Goal: Information Seeking & Learning: Learn about a topic

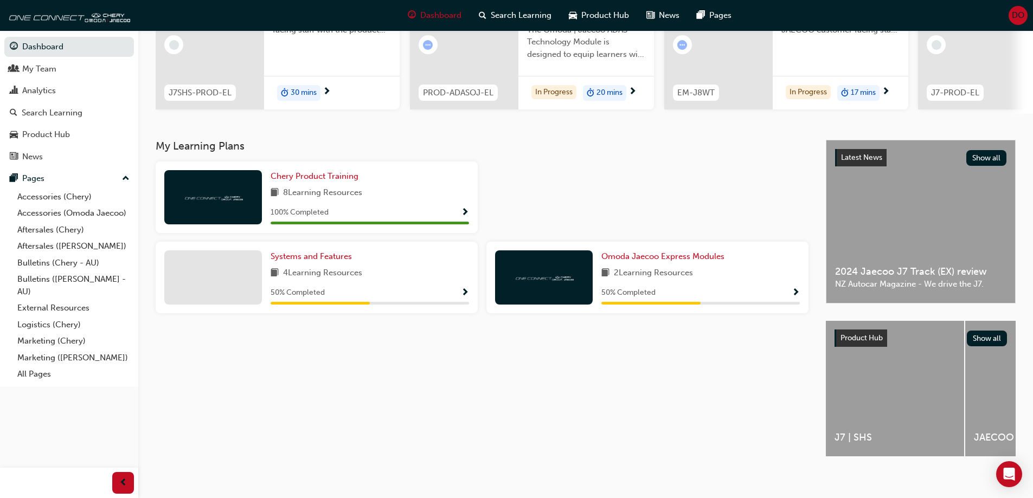
scroll to position [150, 0]
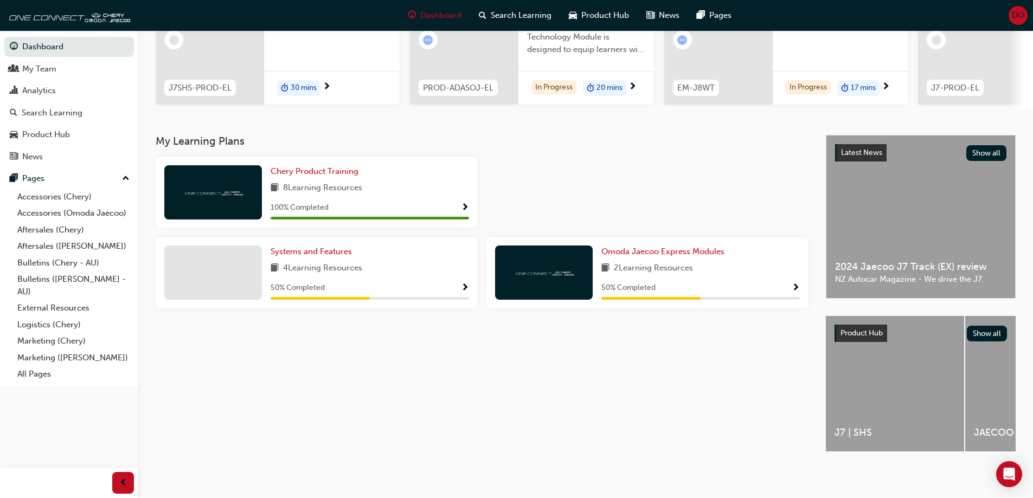
click at [796, 285] on span "Show Progress" at bounding box center [796, 289] width 8 height 10
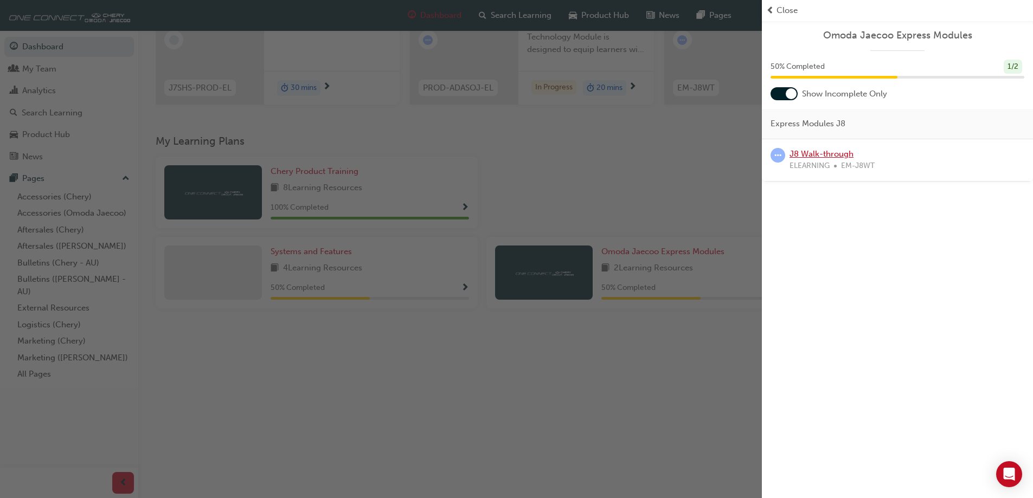
click at [824, 153] on link "J8 Walk-through" at bounding box center [822, 154] width 64 height 10
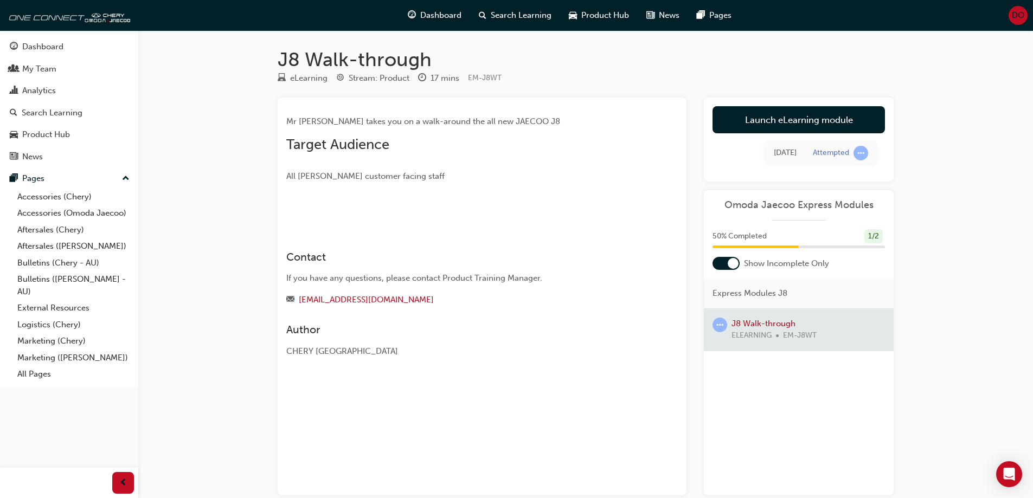
click at [286, 213] on img at bounding box center [286, 213] width 0 height 0
click at [830, 155] on div "Attempted" at bounding box center [831, 153] width 36 height 10
click at [865, 153] on span "learningRecordVerb_ATTEMPT-icon" at bounding box center [861, 153] width 15 height 15
click at [760, 113] on link "Launch eLearning module" at bounding box center [799, 119] width 172 height 27
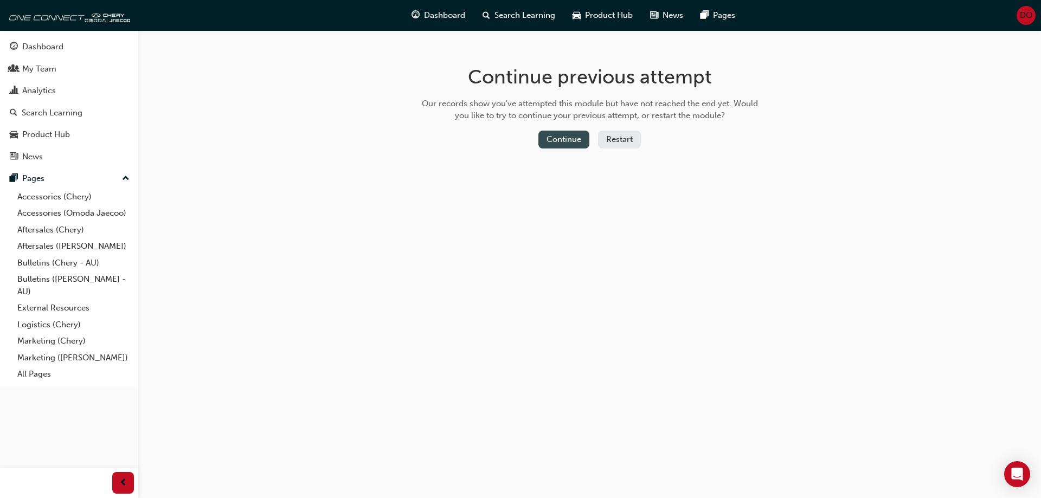
click at [558, 142] on button "Continue" at bounding box center [564, 140] width 51 height 18
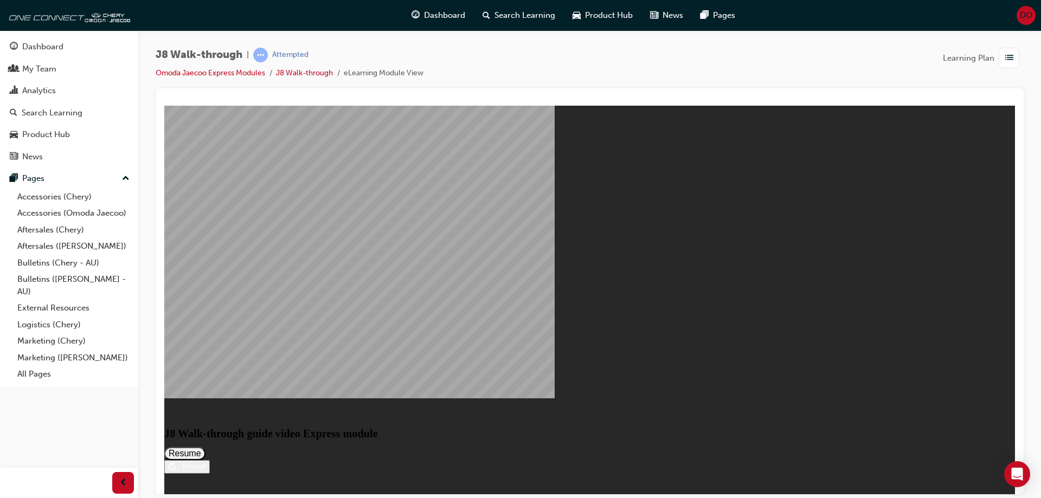
click at [206, 447] on button "Resume" at bounding box center [184, 453] width 41 height 13
